Goal: Information Seeking & Learning: Learn about a topic

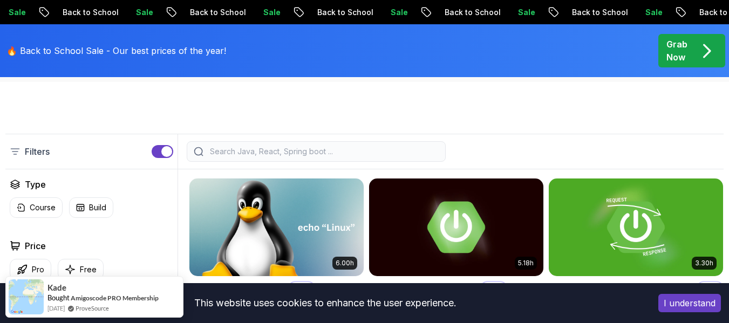
scroll to position [216, 0]
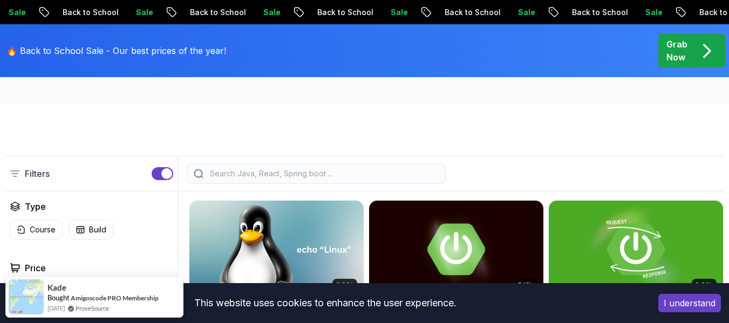
click at [283, 179] on input "search" at bounding box center [323, 173] width 231 height 11
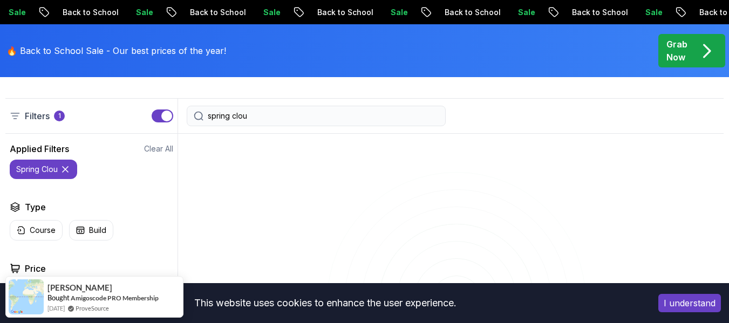
scroll to position [270, 0]
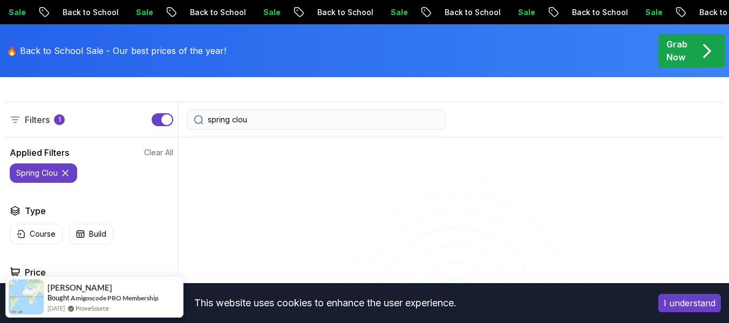
type input "spring cloud"
